Goal: Task Accomplishment & Management: Use online tool/utility

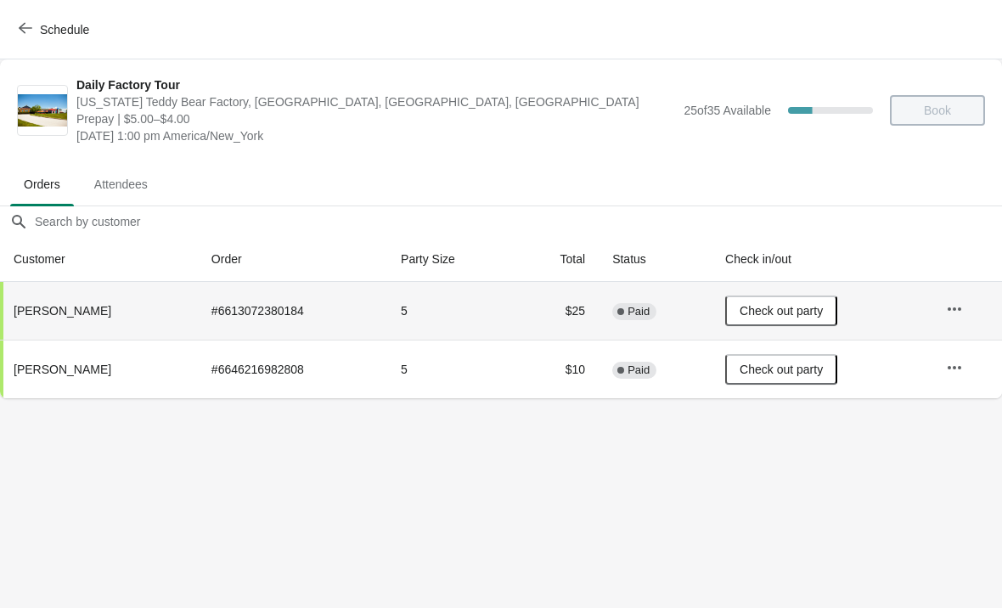
click at [37, 32] on span "Schedule" at bounding box center [55, 29] width 67 height 16
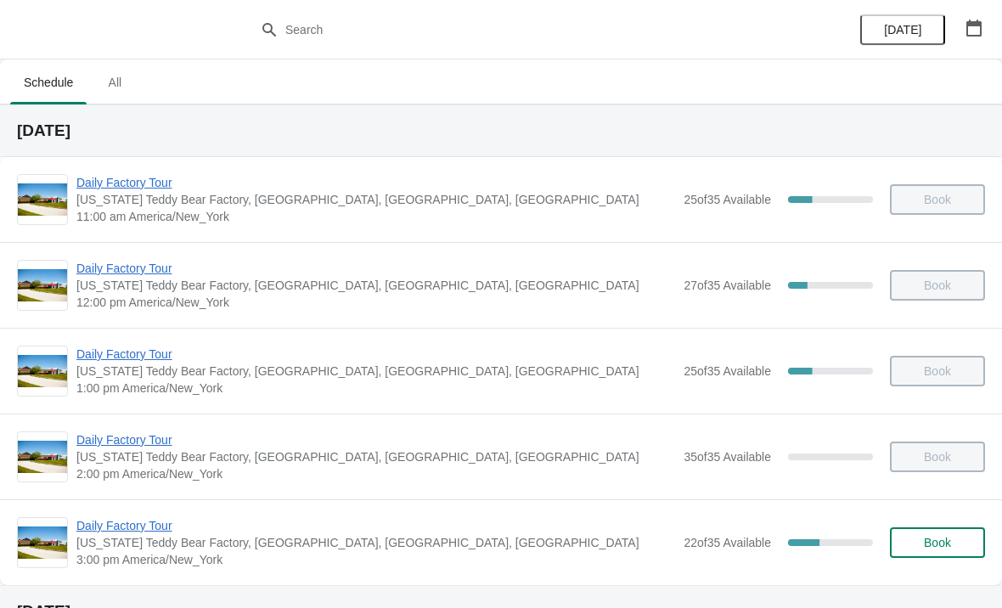
click at [139, 523] on span "Daily Factory Tour" at bounding box center [375, 525] width 599 height 17
click at [147, 527] on span "Daily Factory Tour" at bounding box center [375, 525] width 599 height 17
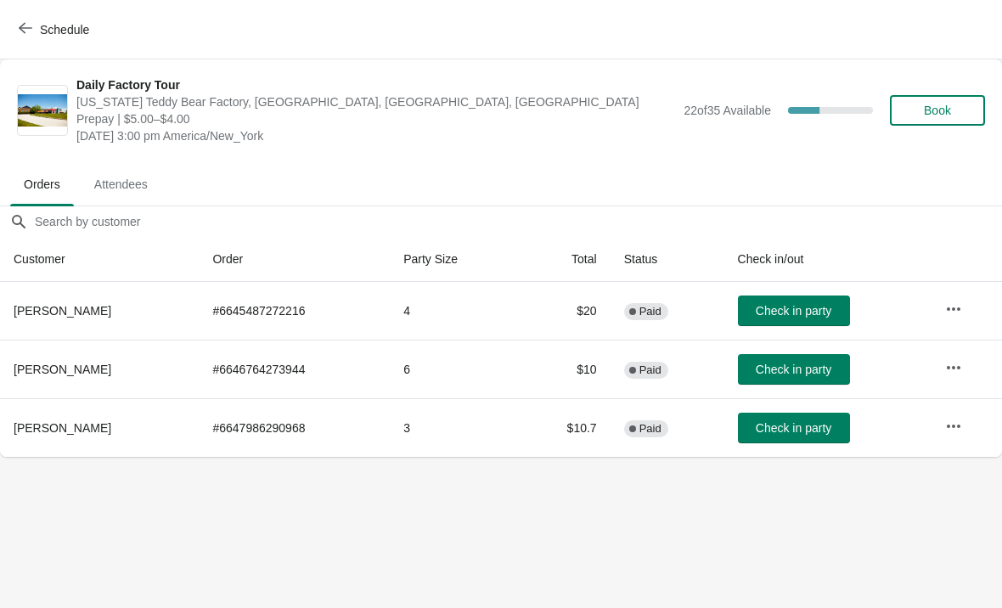
click at [809, 315] on span "Check in party" at bounding box center [794, 311] width 76 height 14
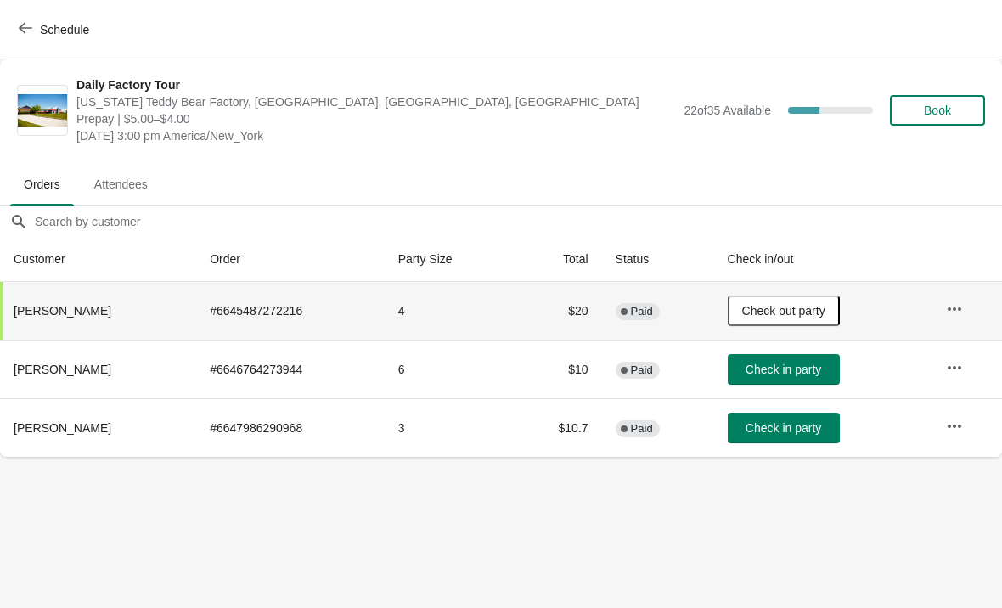
click at [758, 370] on span "Check in party" at bounding box center [784, 370] width 76 height 14
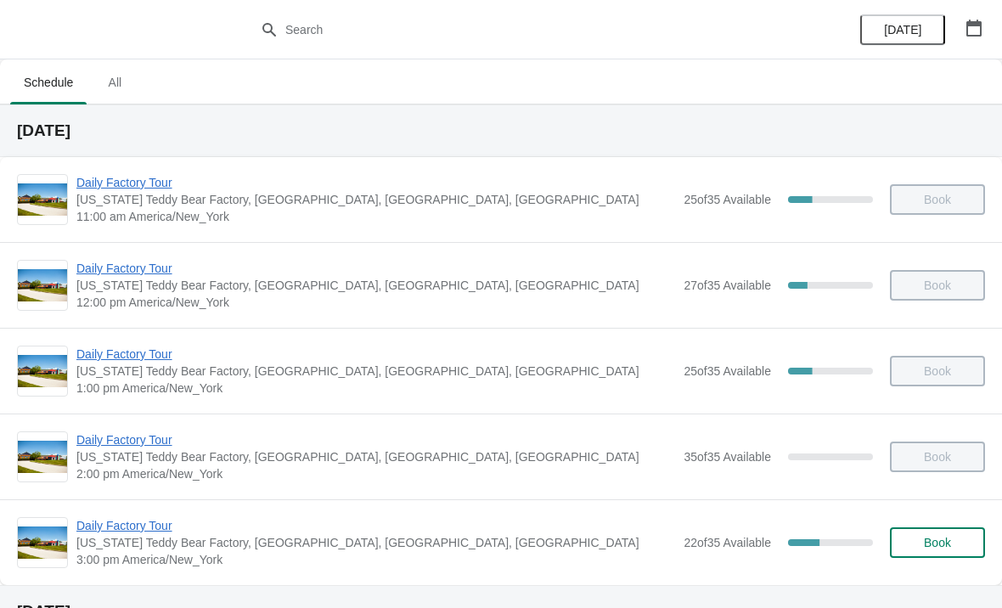
click at [113, 524] on span "Daily Factory Tour" at bounding box center [375, 525] width 599 height 17
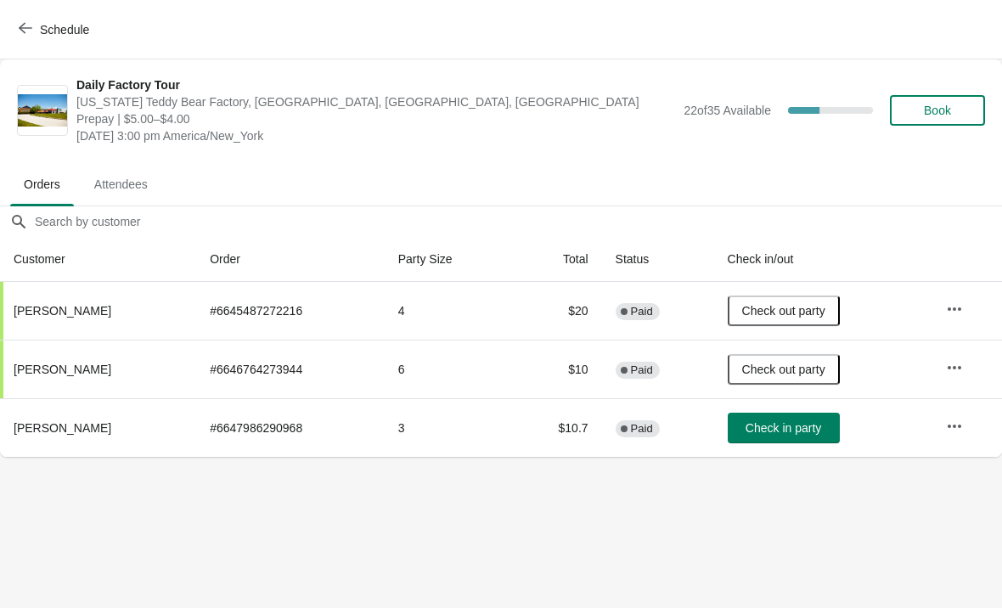
click at [792, 428] on span "Check in party" at bounding box center [784, 428] width 76 height 14
